Goal: Task Accomplishment & Management: Manage account settings

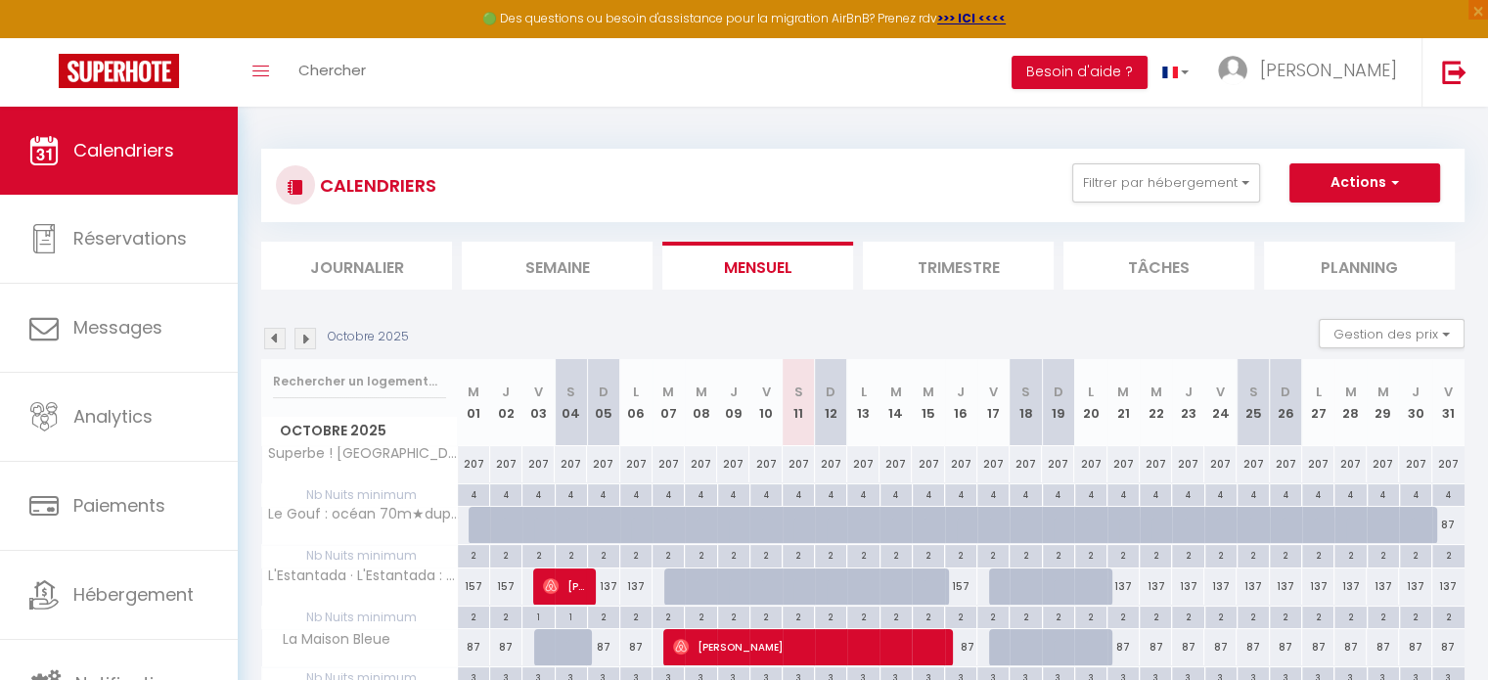
scroll to position [106, 0]
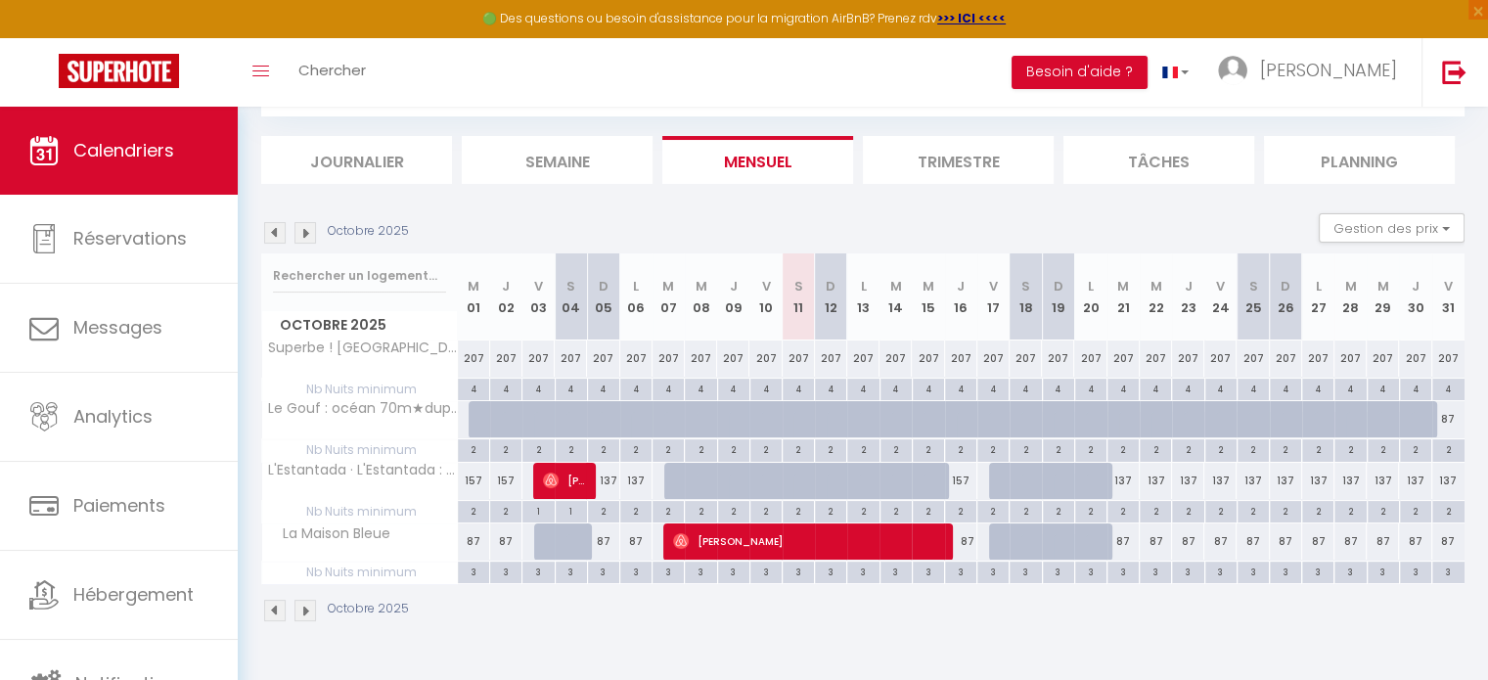
click at [1131, 477] on div "137" at bounding box center [1123, 481] width 32 height 36
type input "137"
type input "Mar 21 Octobre 2025"
type input "Mer 22 Octobre 2025"
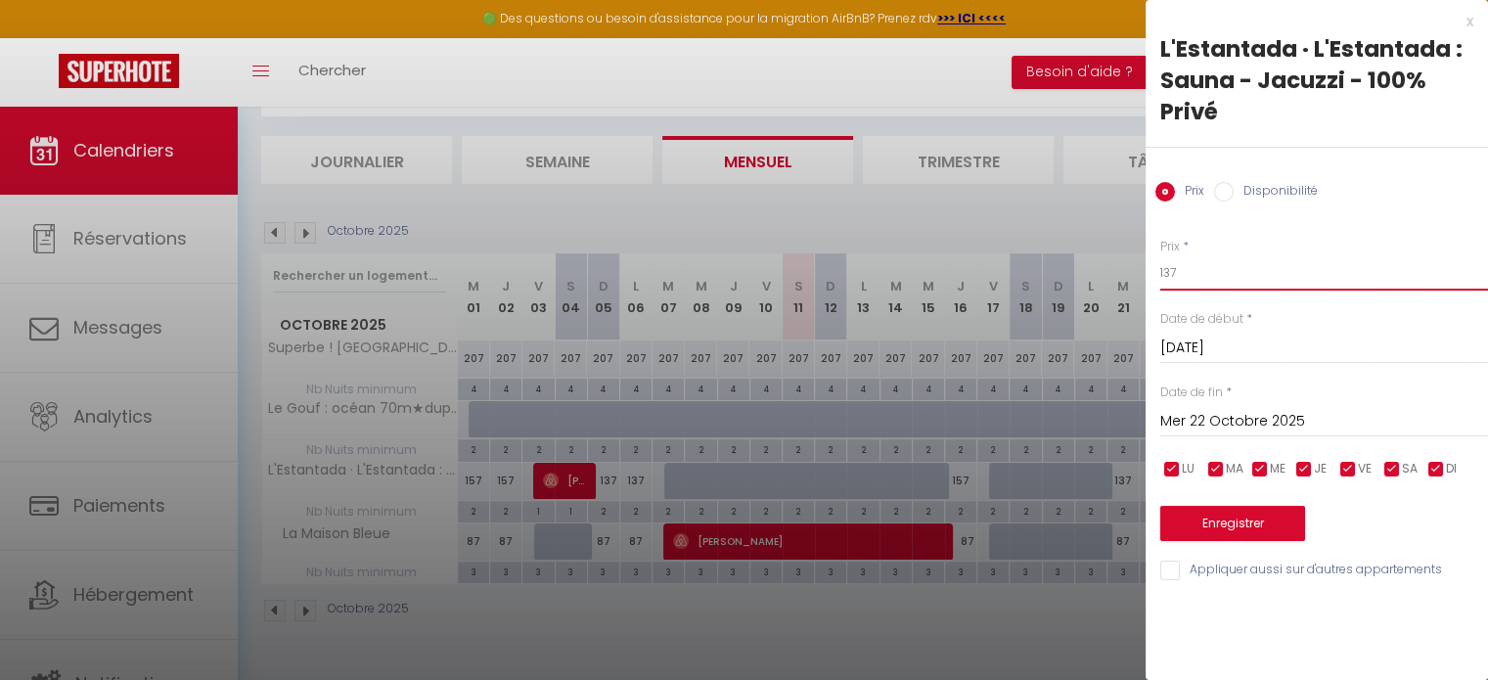
click at [1168, 271] on input "137" at bounding box center [1324, 272] width 328 height 35
type input "127"
click at [1240, 418] on input "Mer 22 Octobre 2025" at bounding box center [1324, 421] width 328 height 25
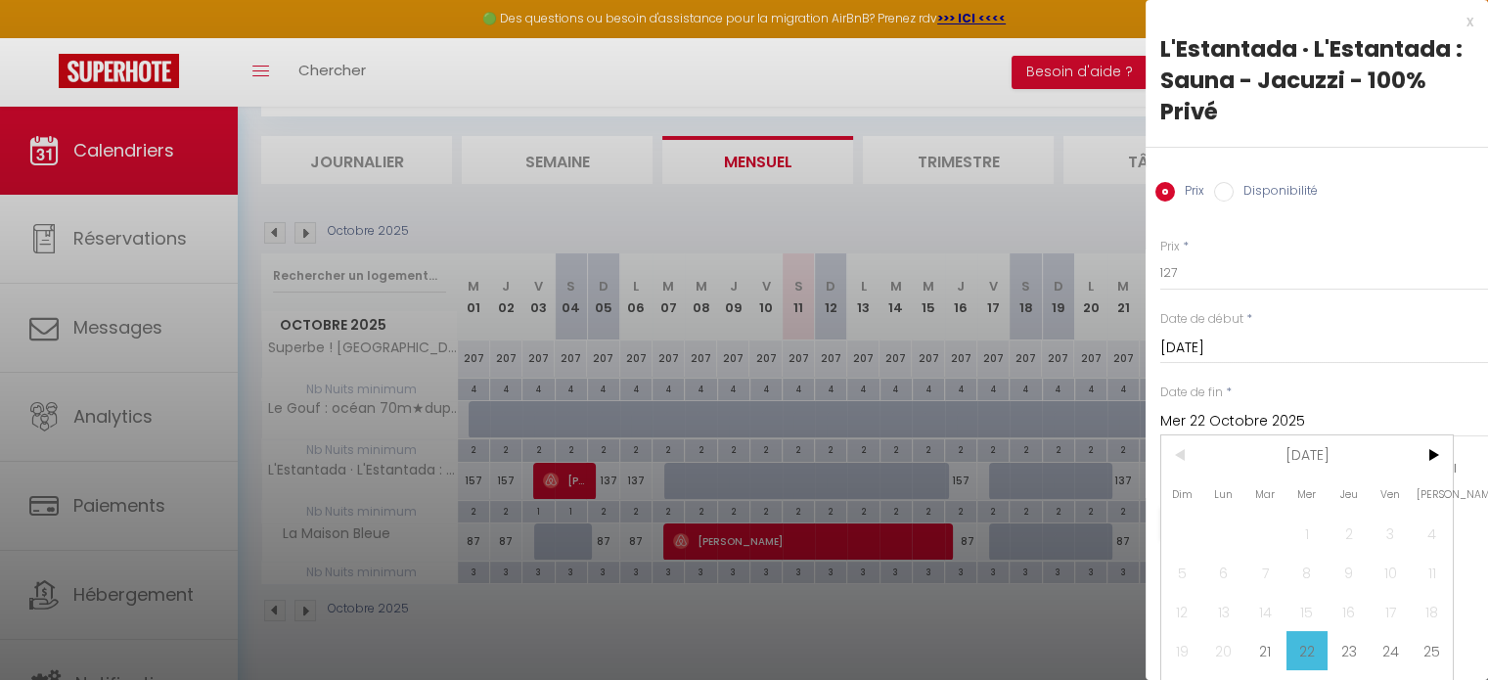
scroll to position [43, 0]
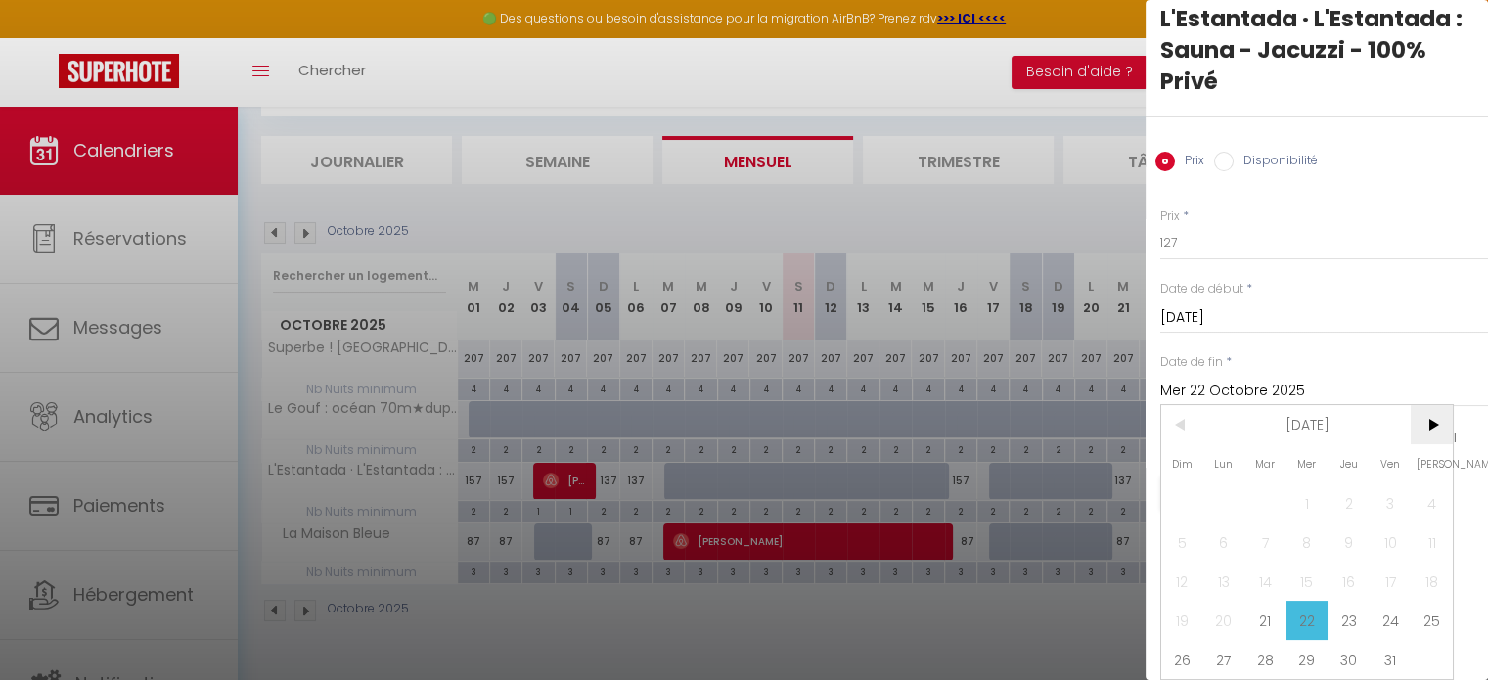
click at [1436, 405] on span ">" at bounding box center [1432, 424] width 42 height 39
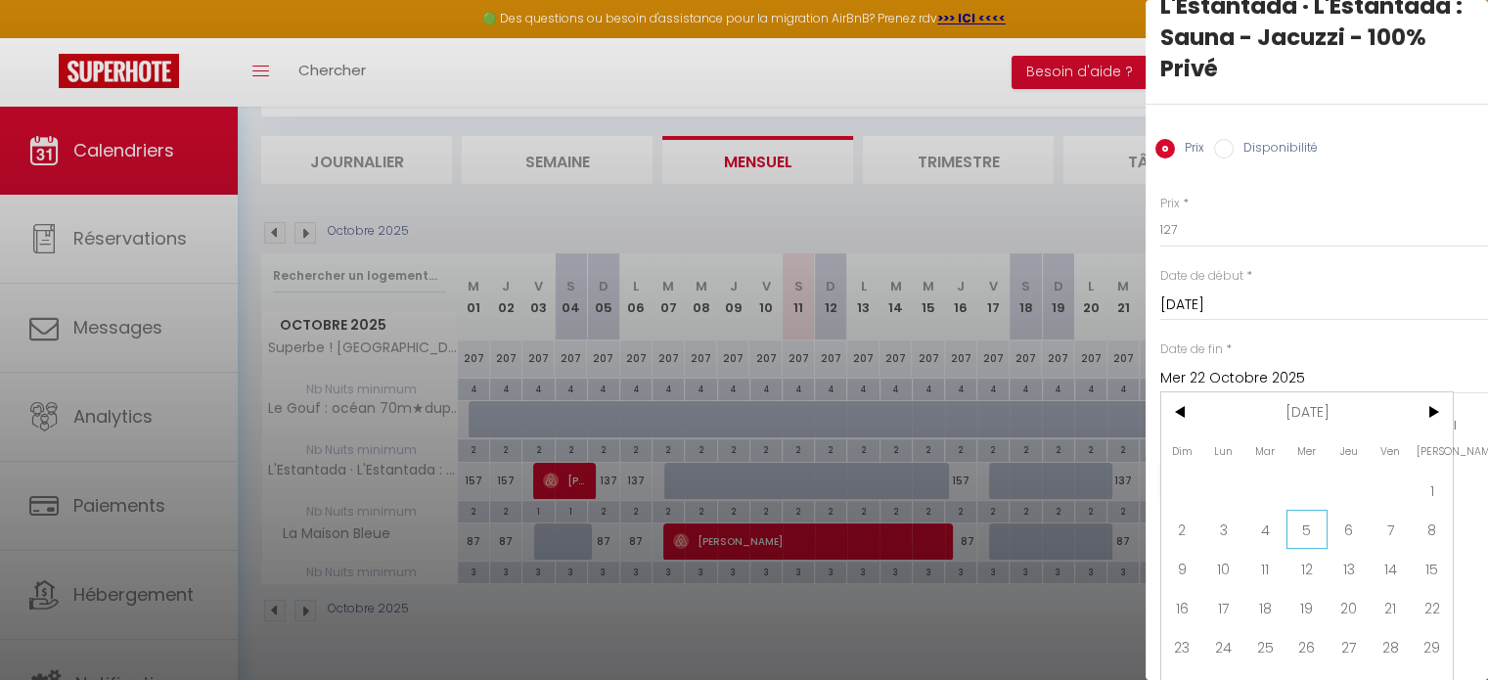
click at [1310, 519] on span "5" at bounding box center [1307, 529] width 42 height 39
type input "Mer 05 Novembre 2025"
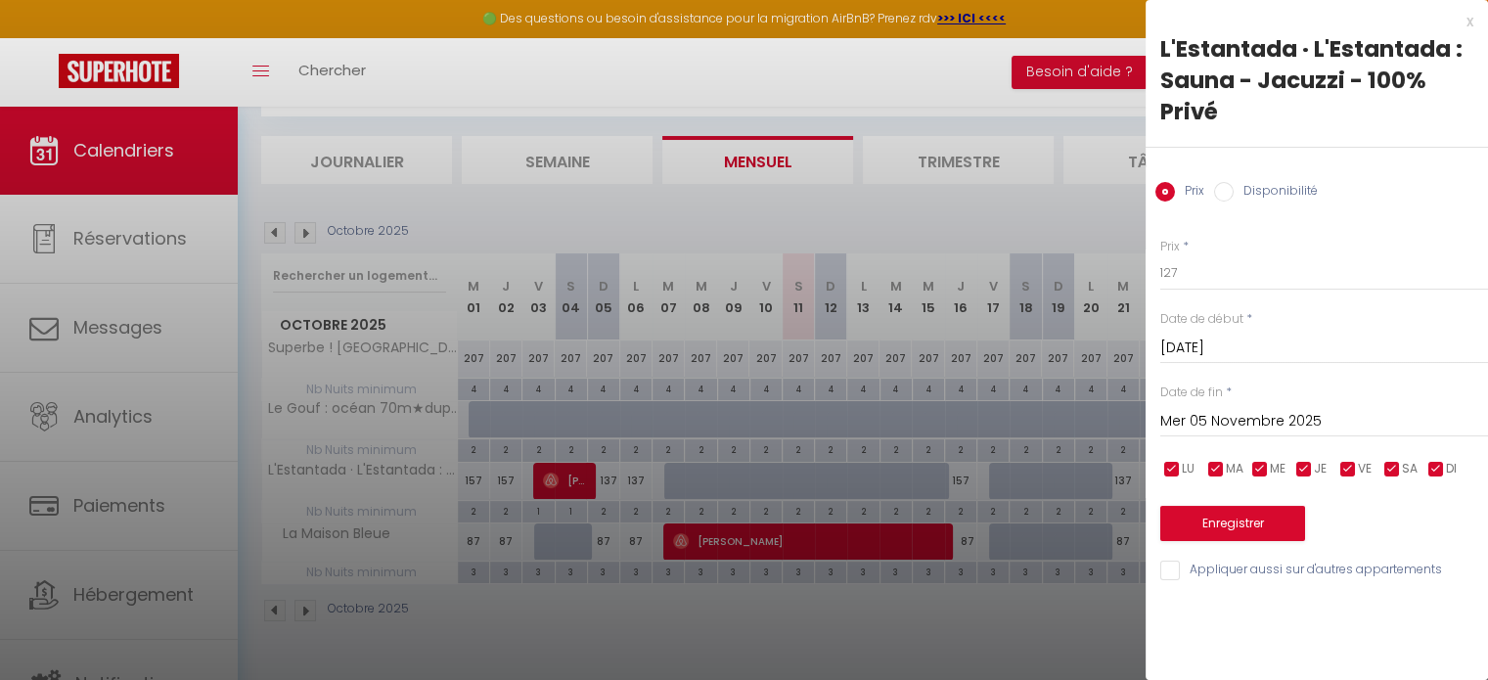
scroll to position [0, 0]
click at [1226, 518] on button "Enregistrer" at bounding box center [1232, 523] width 145 height 35
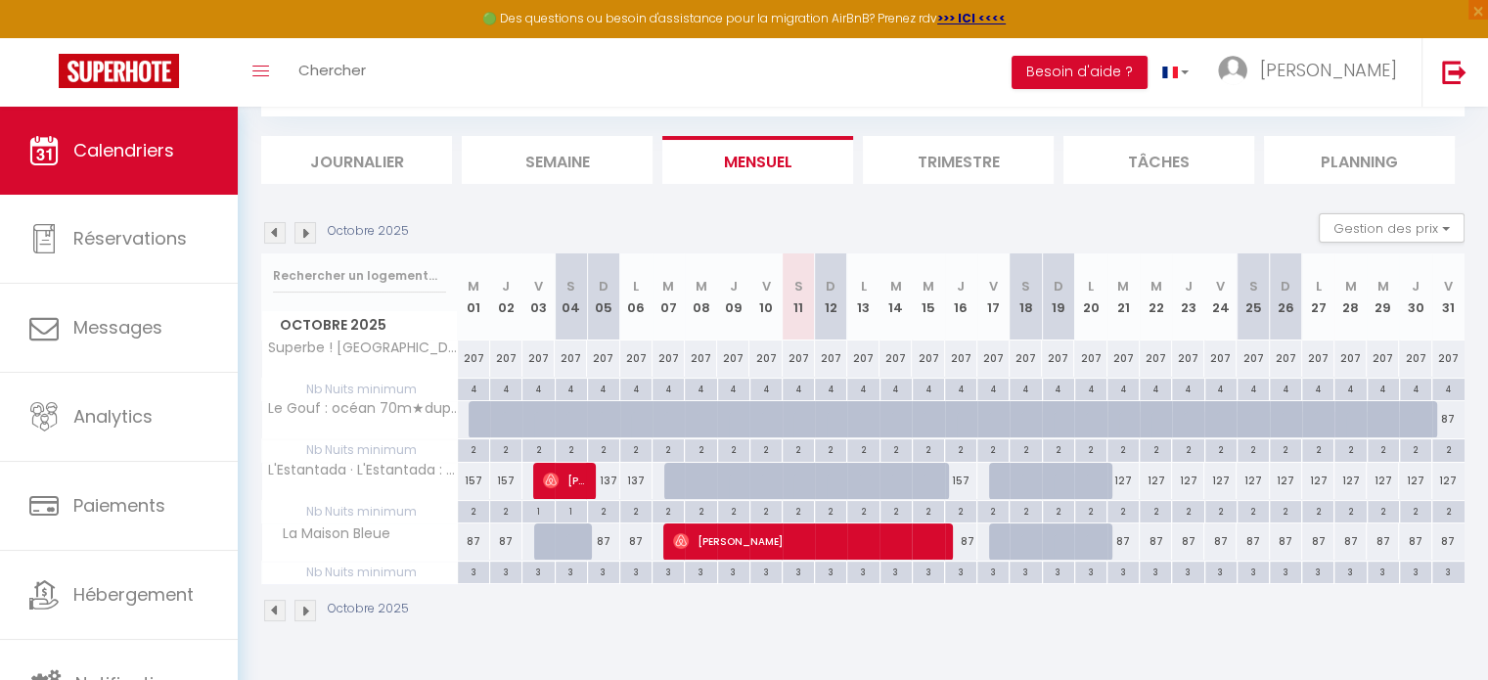
click at [1123, 482] on div "127" at bounding box center [1123, 481] width 32 height 36
type input "127"
type input "Mar 21 Octobre 2025"
type input "Mer 22 Octobre 2025"
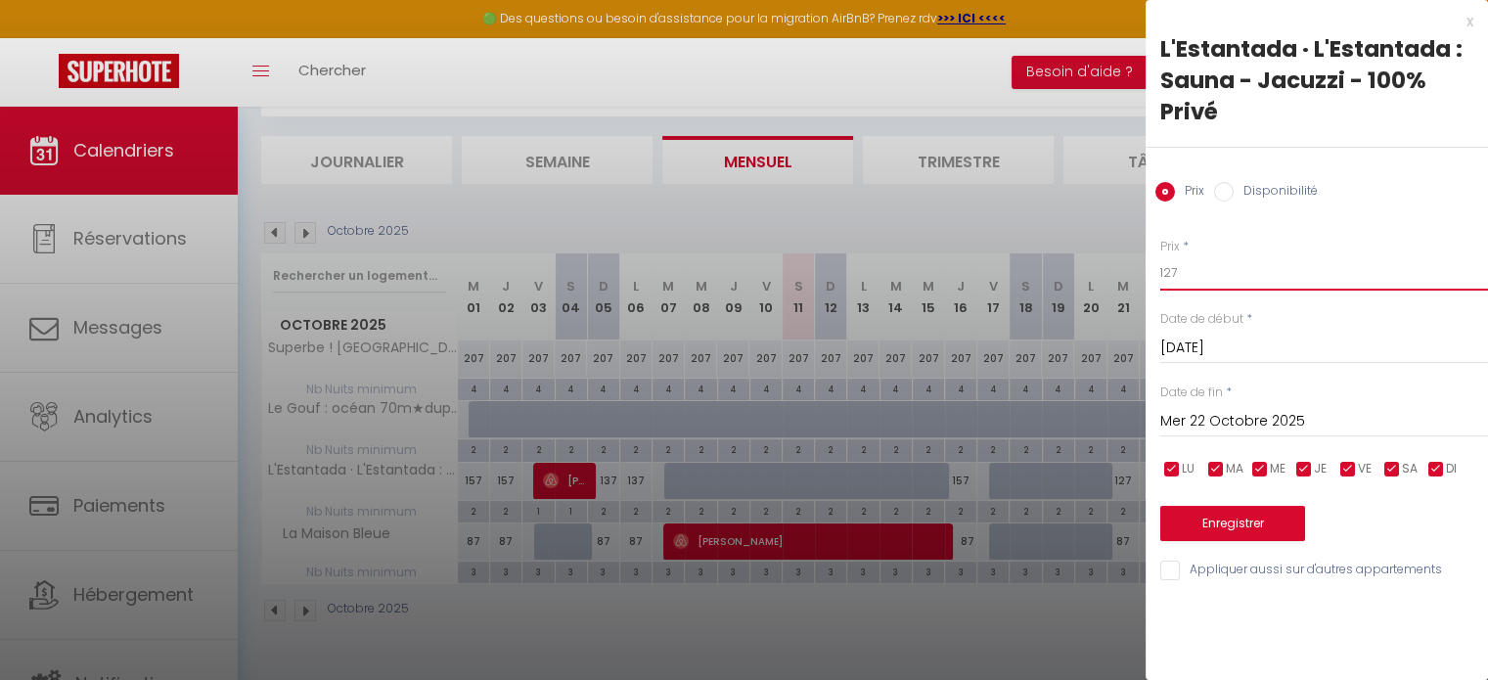
click at [1169, 269] on input "127" at bounding box center [1324, 272] width 328 height 35
type input "117"
click at [1294, 415] on input "Mer 22 Octobre 2025" at bounding box center [1324, 421] width 328 height 25
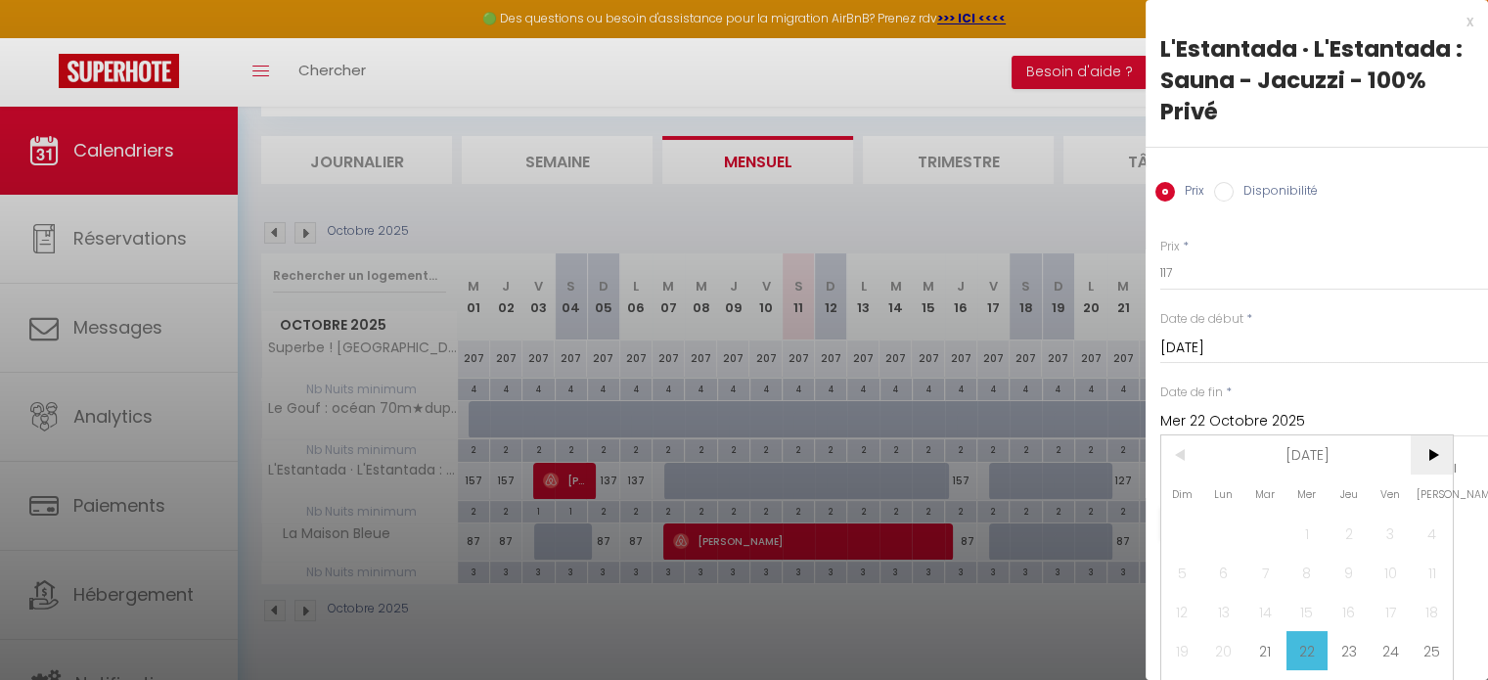
click at [1426, 445] on span ">" at bounding box center [1432, 454] width 42 height 39
click at [1300, 562] on span "5" at bounding box center [1307, 572] width 42 height 39
type input "Mer 05 Novembre 2025"
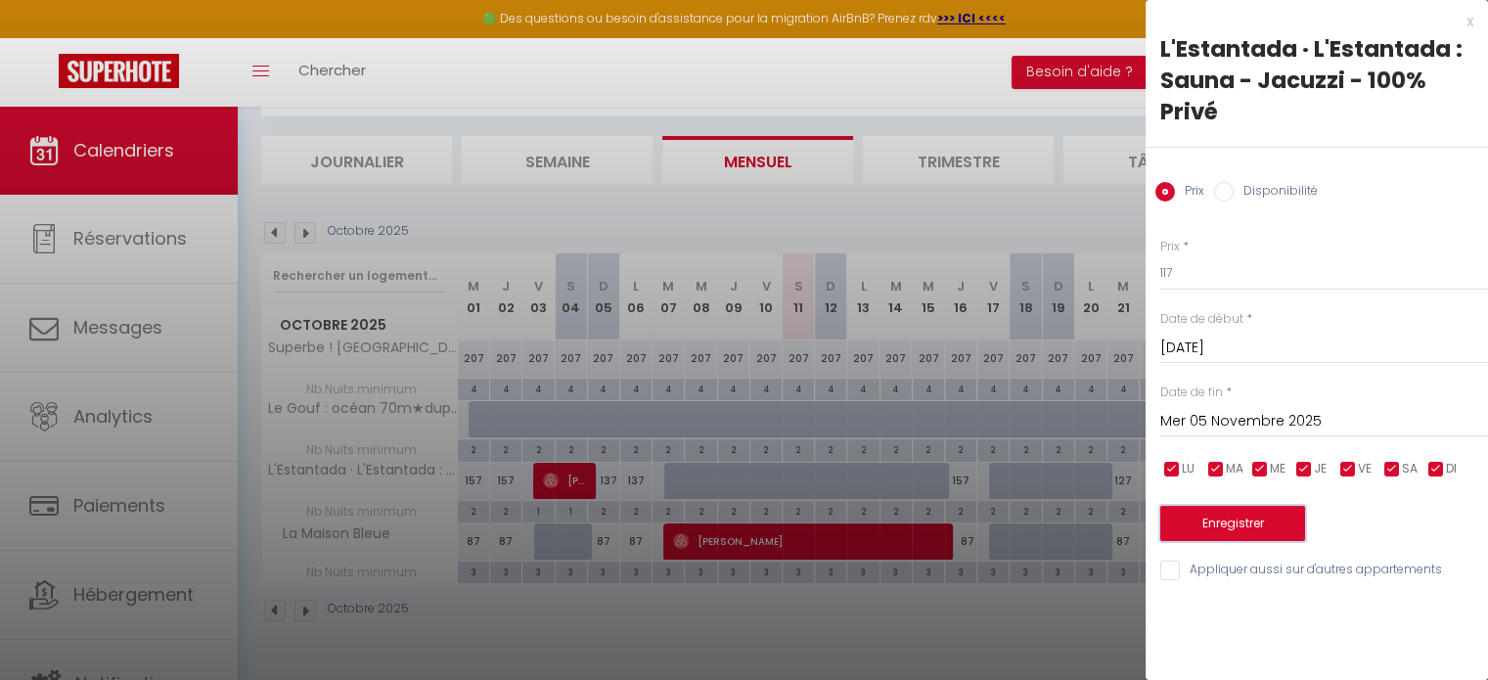
click at [1237, 510] on button "Enregistrer" at bounding box center [1232, 523] width 145 height 35
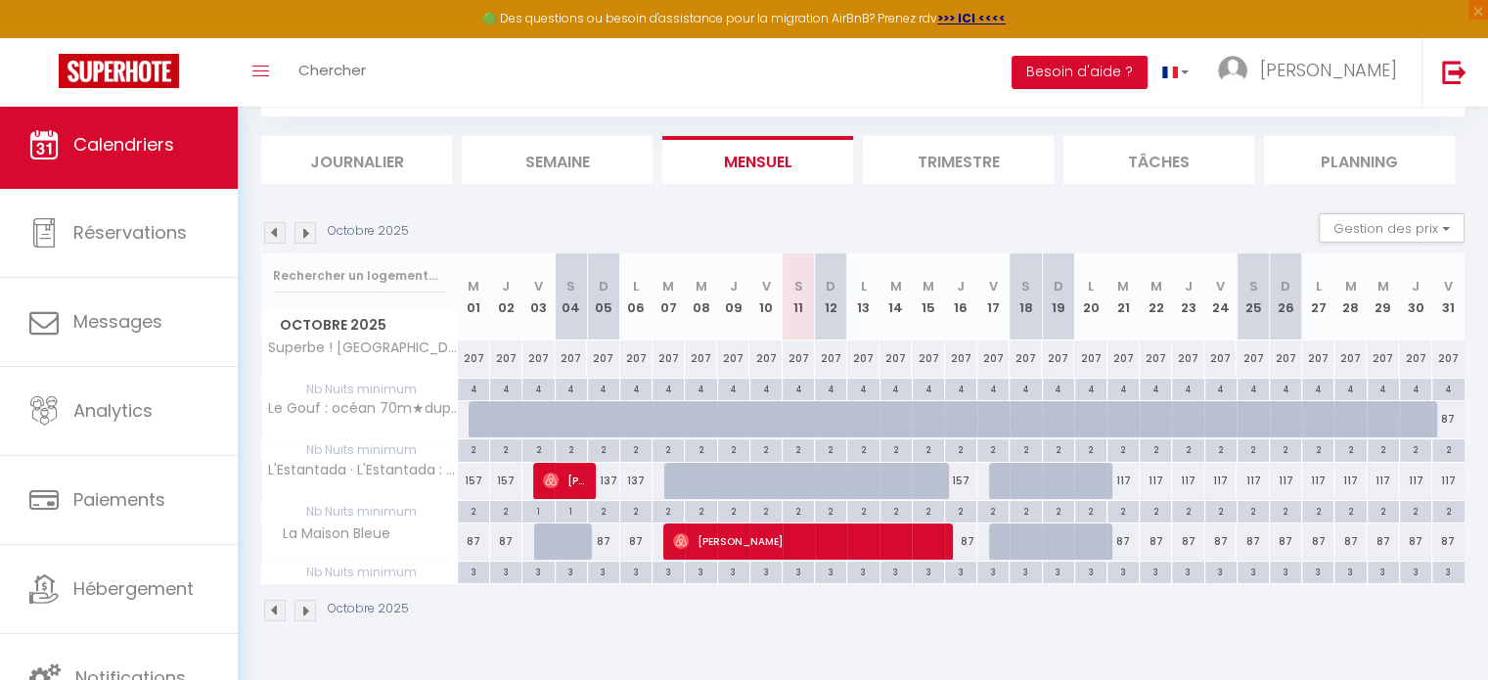
click at [304, 228] on img at bounding box center [305, 233] width 22 height 22
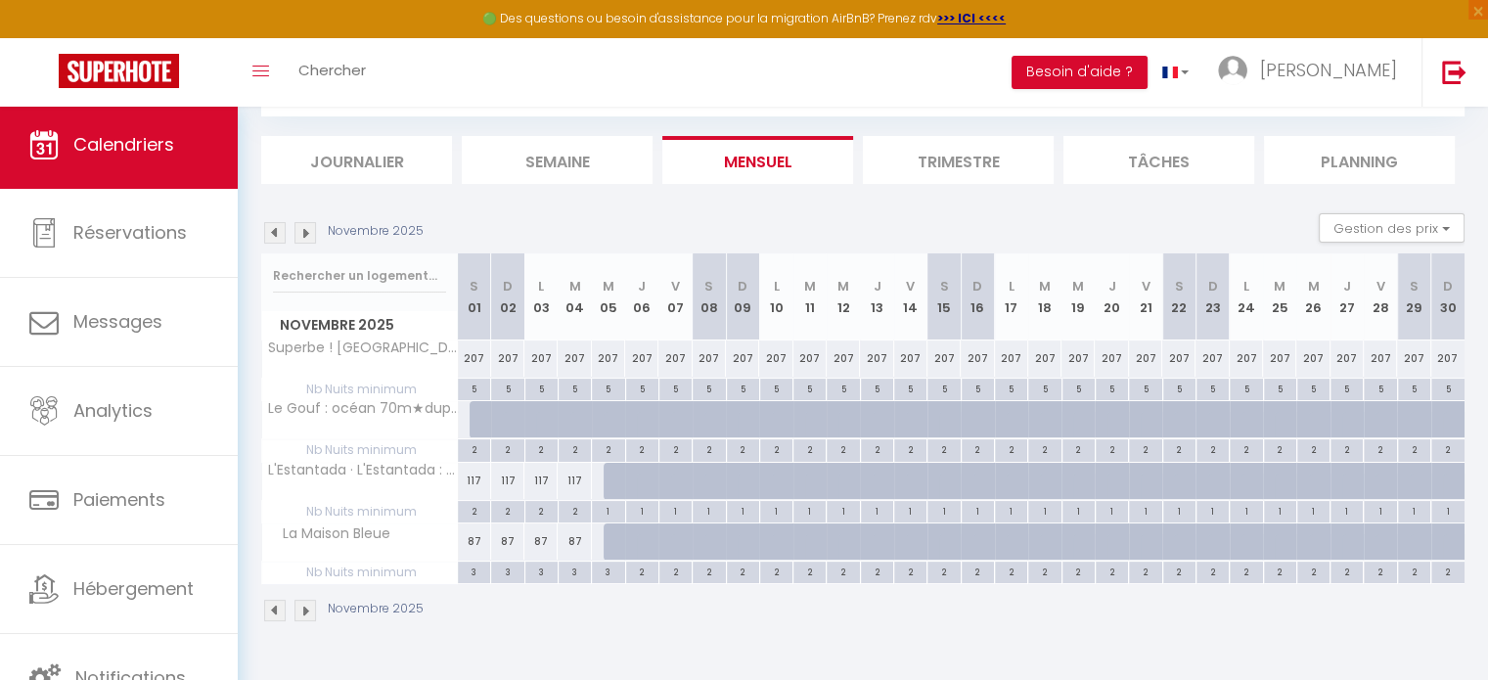
click at [304, 228] on img at bounding box center [305, 233] width 22 height 22
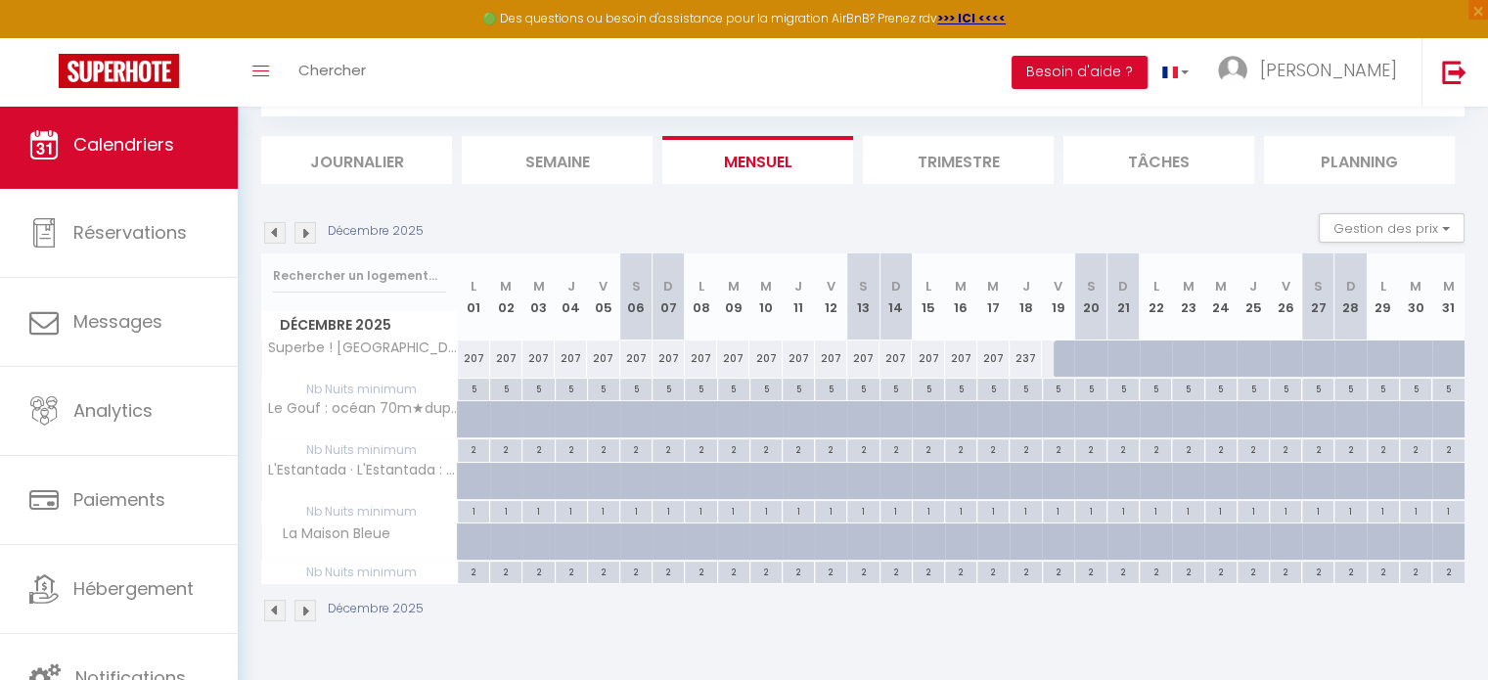
click at [1022, 352] on div "237" at bounding box center [1026, 358] width 32 height 36
type input "237"
type input "Jeu 18 Décembre 2025"
type input "Ven 19 Décembre 2025"
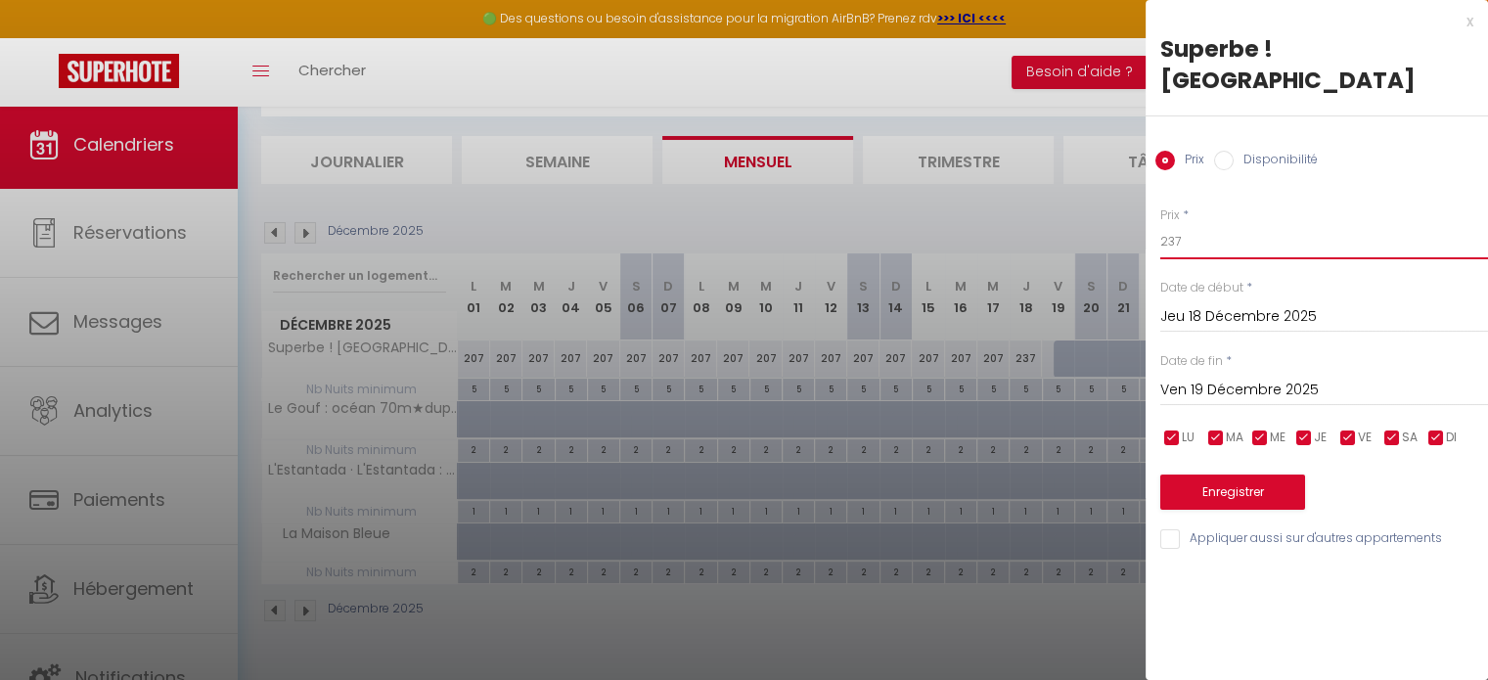
click at [1175, 237] on input "237" at bounding box center [1324, 241] width 328 height 35
type input "207"
click at [1243, 496] on button "Enregistrer" at bounding box center [1232, 491] width 145 height 35
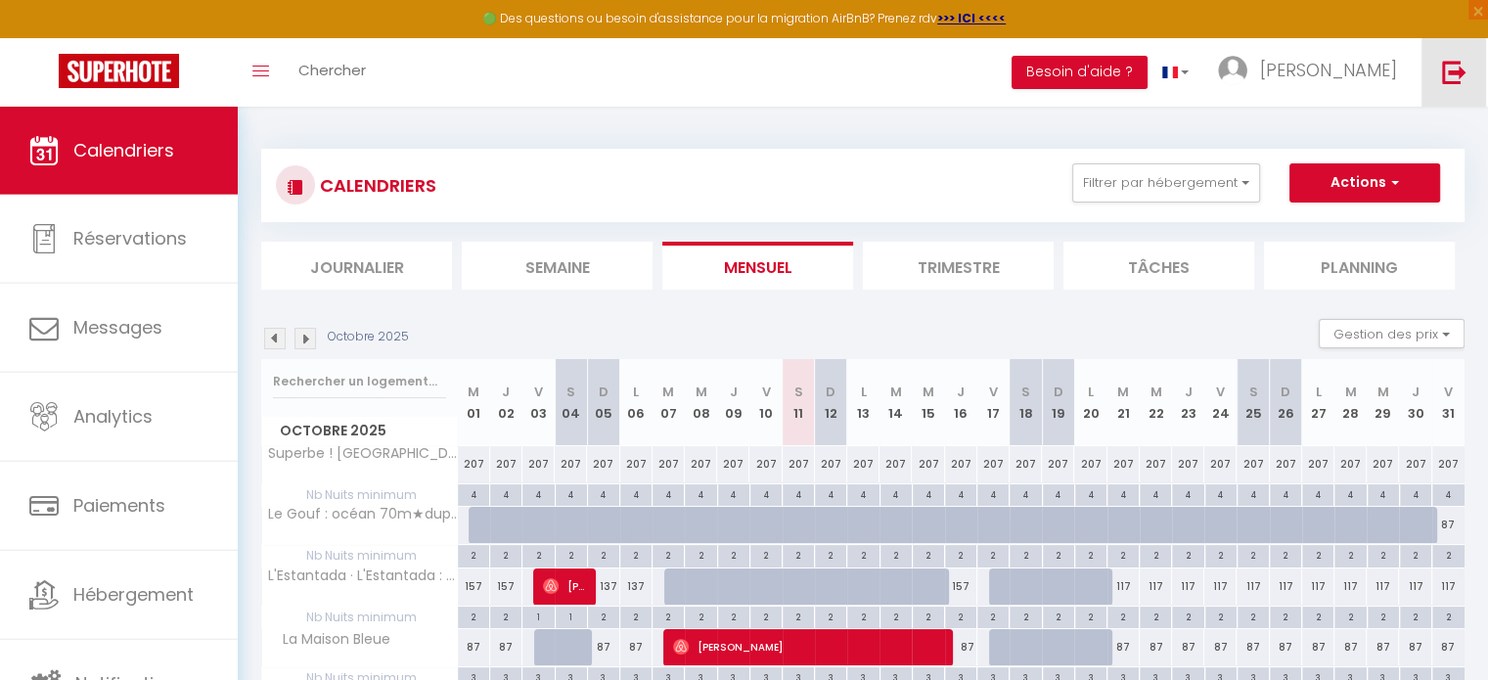
click at [1452, 65] on img at bounding box center [1454, 72] width 24 height 24
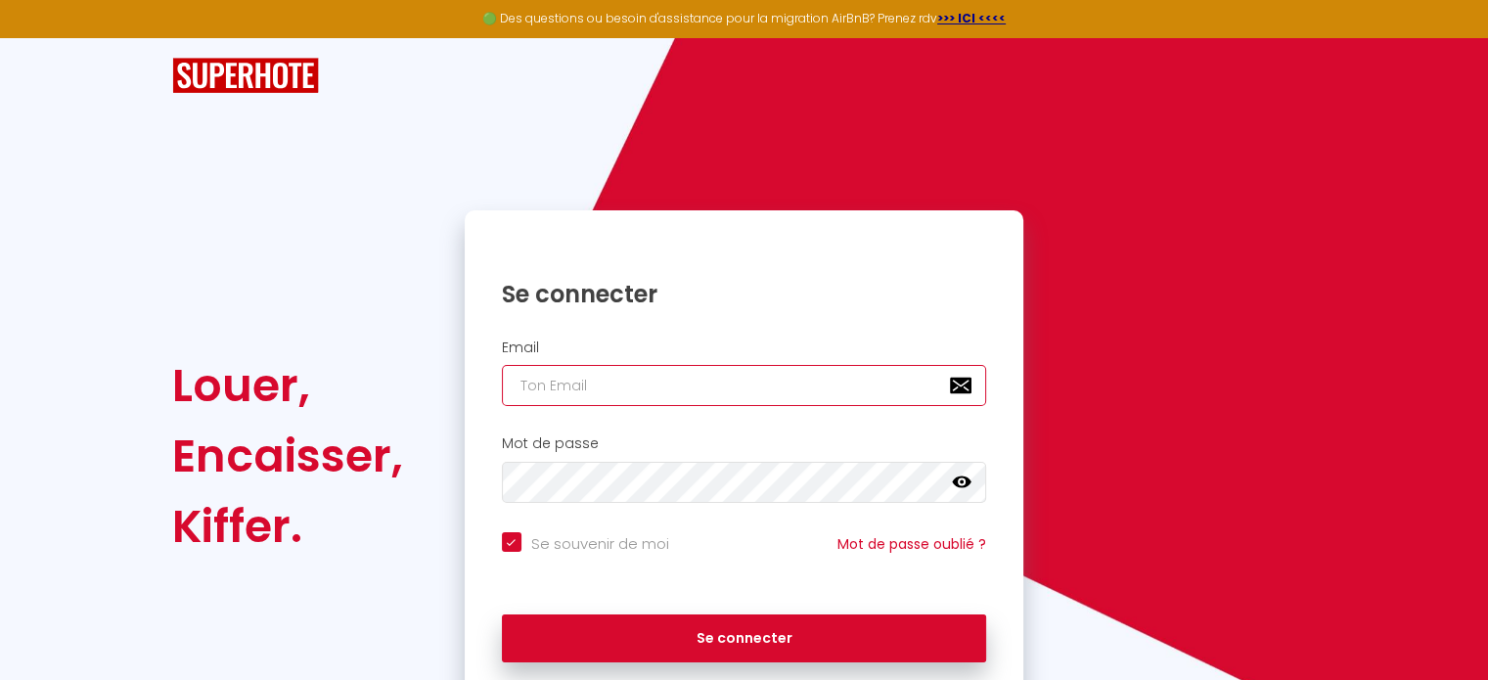
type input "[EMAIL_ADDRESS][DOMAIN_NAME]"
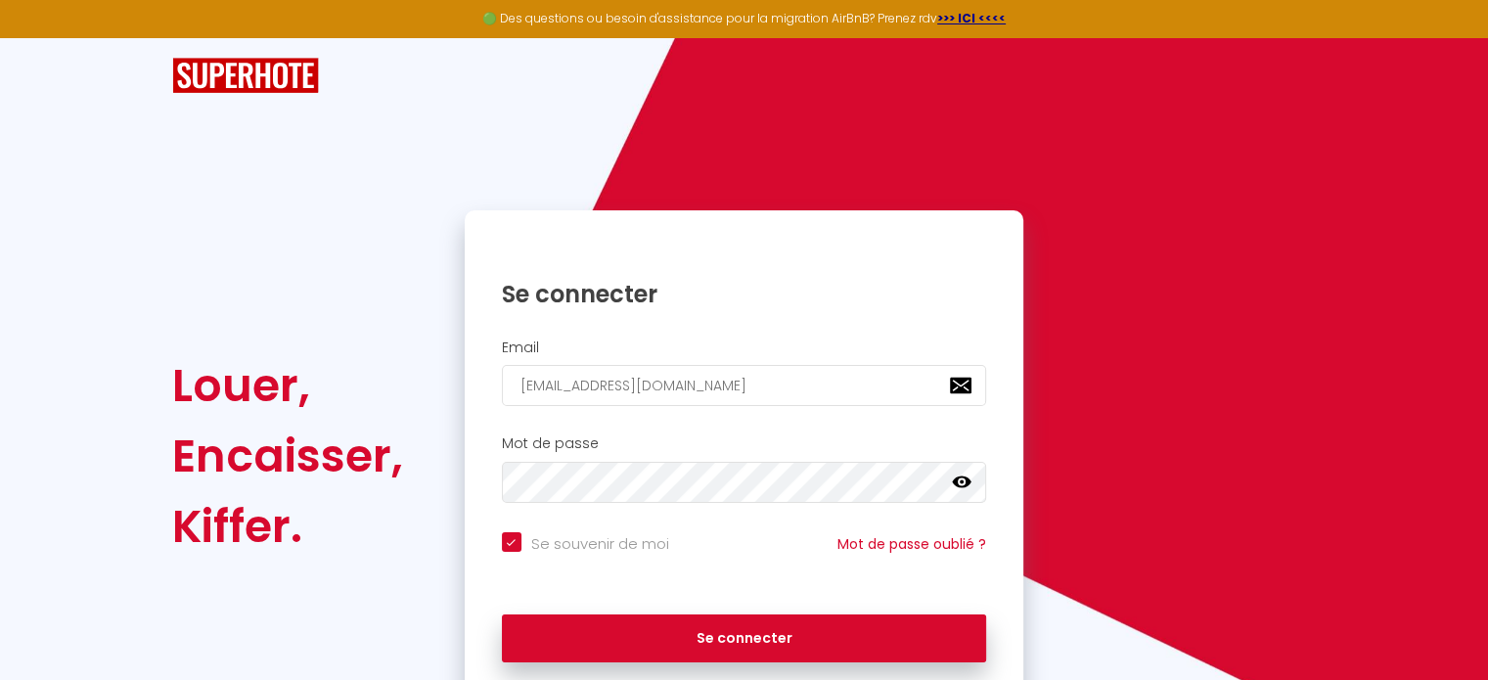
checkbox input "true"
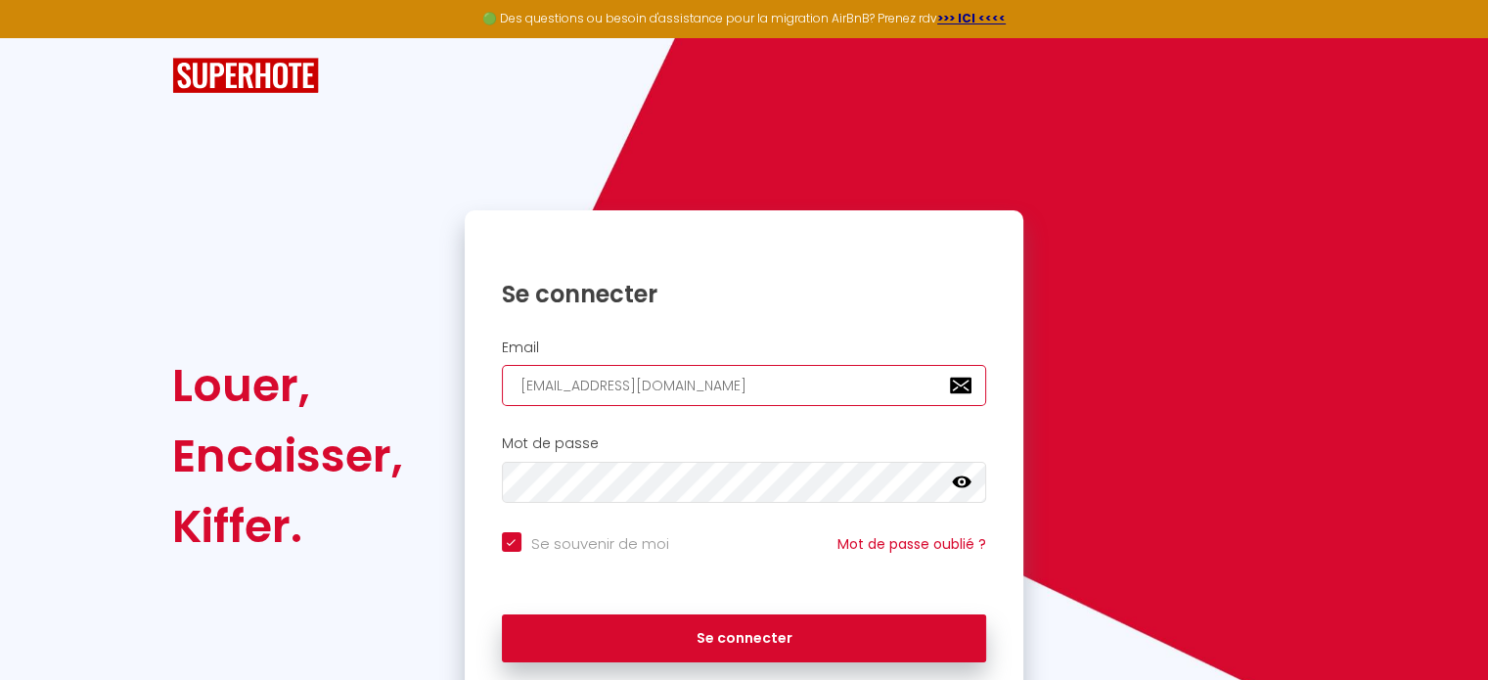
click at [673, 383] on input "[EMAIL_ADDRESS][DOMAIN_NAME]" at bounding box center [744, 385] width 485 height 41
type input "[EMAIL_ADDRESS][DOMAIN_NAME]"
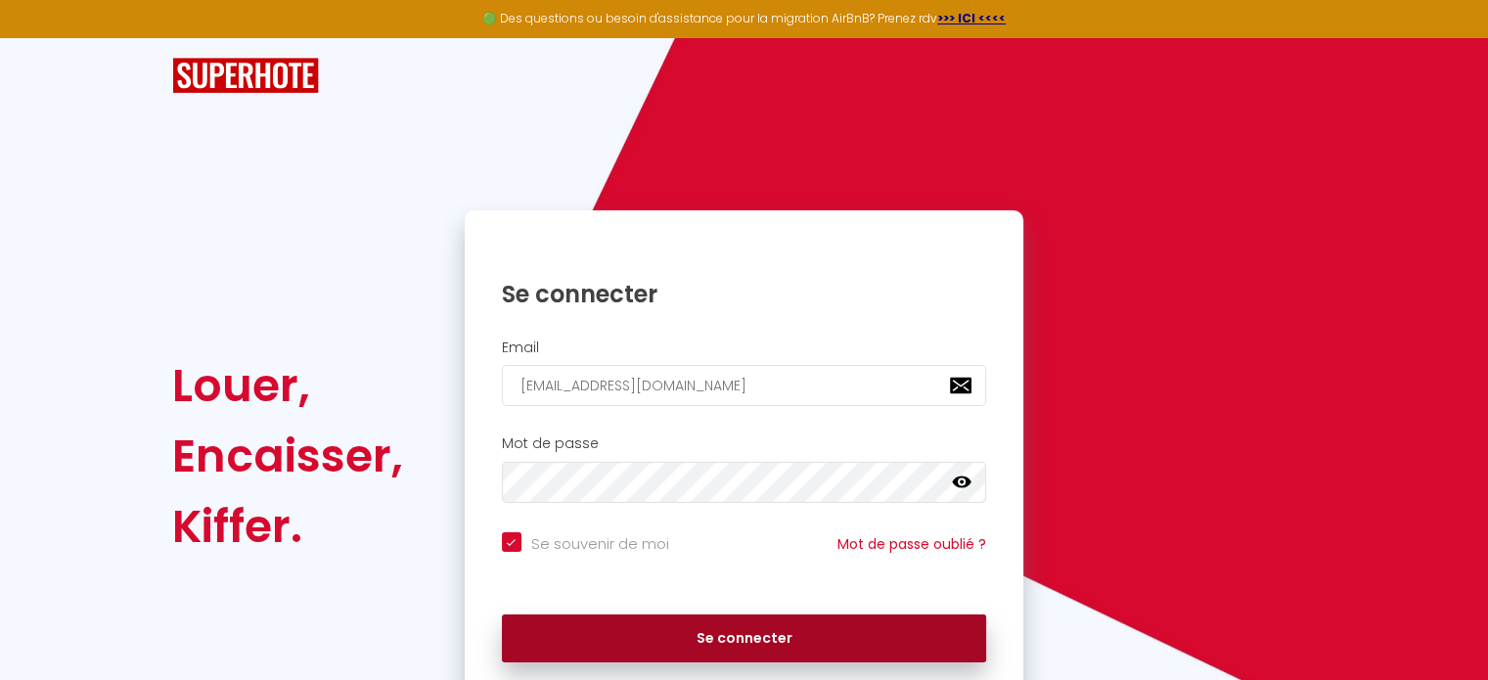
click at [724, 626] on button "Se connecter" at bounding box center [744, 638] width 485 height 49
checkbox input "true"
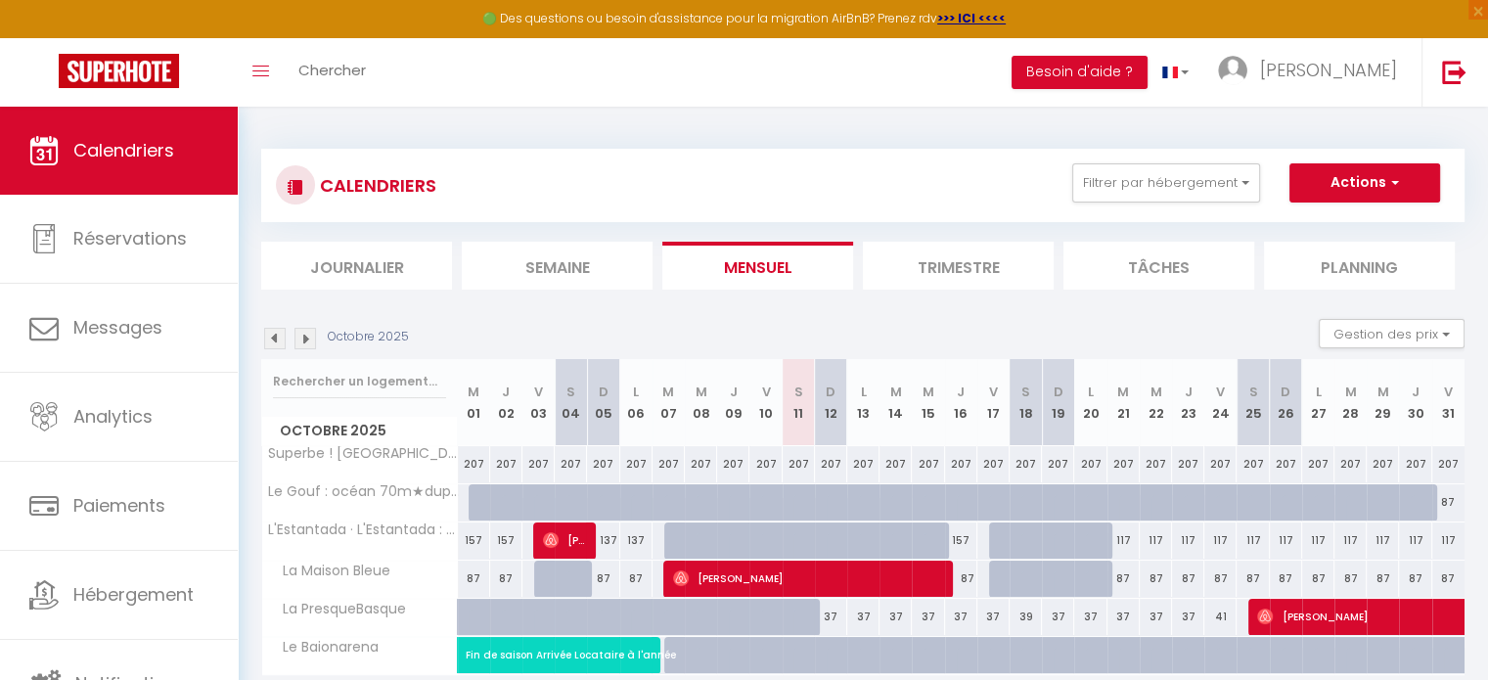
scroll to position [106, 0]
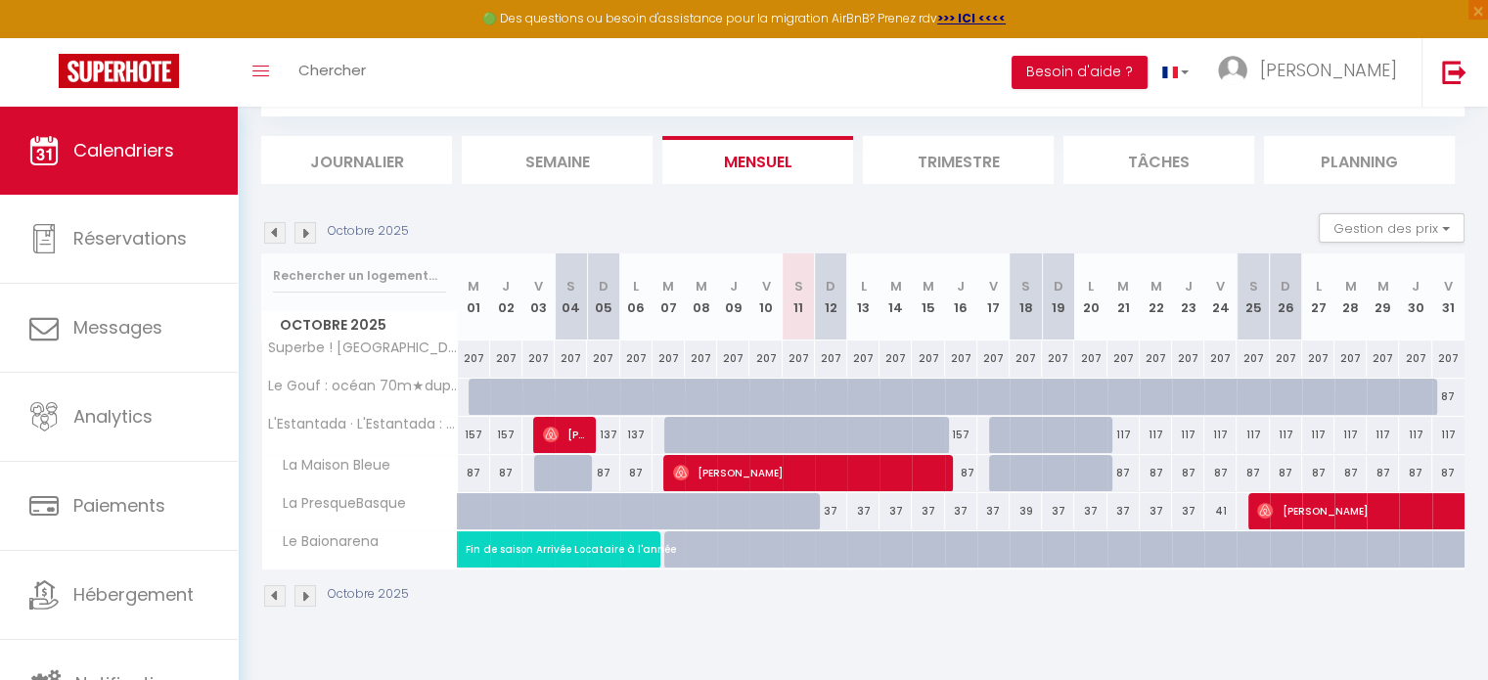
click at [496, 503] on div at bounding box center [506, 511] width 32 height 37
drag, startPoint x: 493, startPoint y: 503, endPoint x: 580, endPoint y: 502, distance: 87.1
click at [580, 502] on tr "La PresqueBasque 39 39 41 43 37 37 38 38 38 41 40" at bounding box center [863, 511] width 1203 height 38
